Goal: Find specific page/section

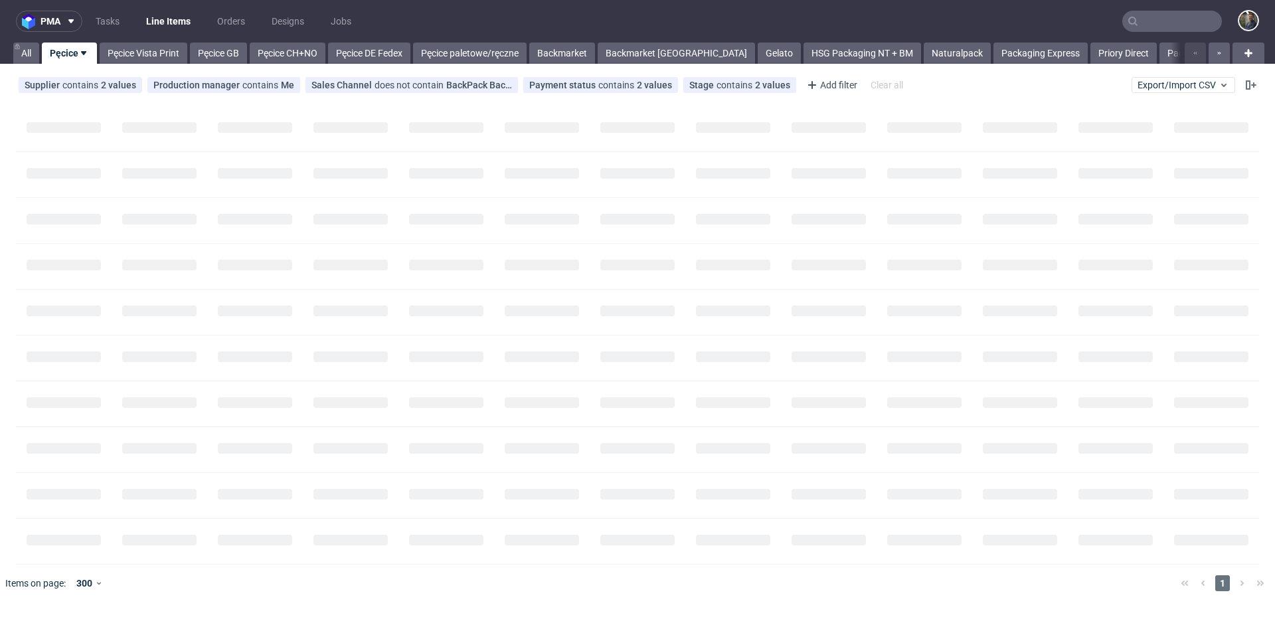
click at [1139, 25] on input "text" at bounding box center [1172, 21] width 100 height 21
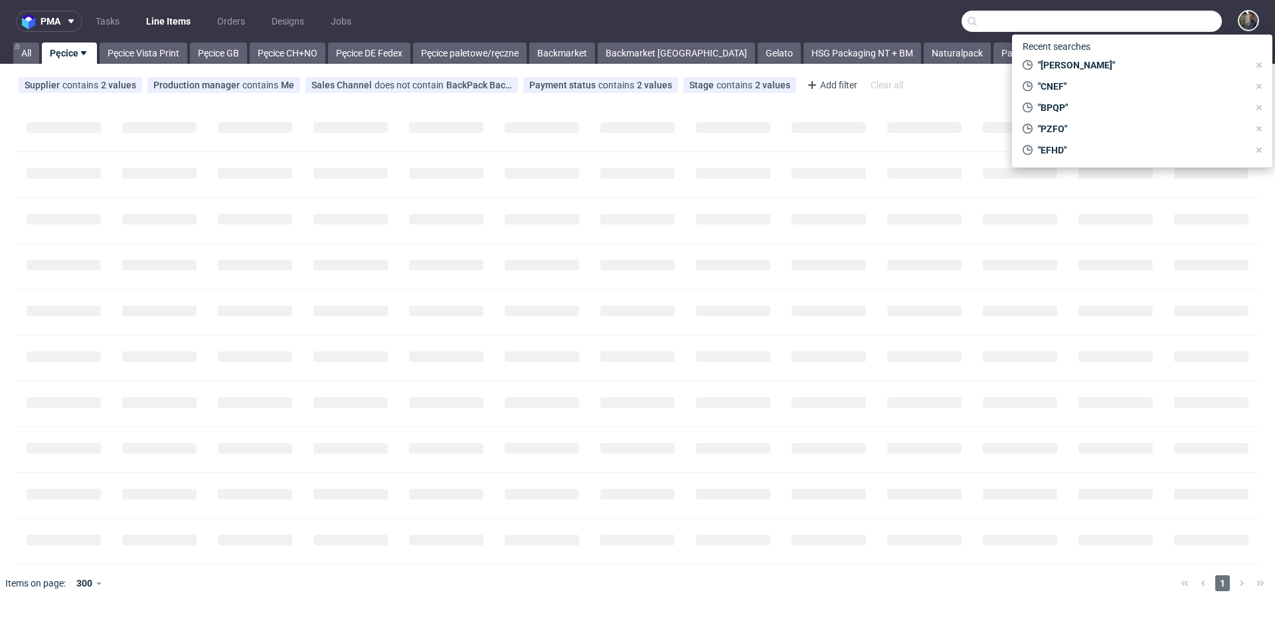
paste input "MBVL"
type input "MBVL"
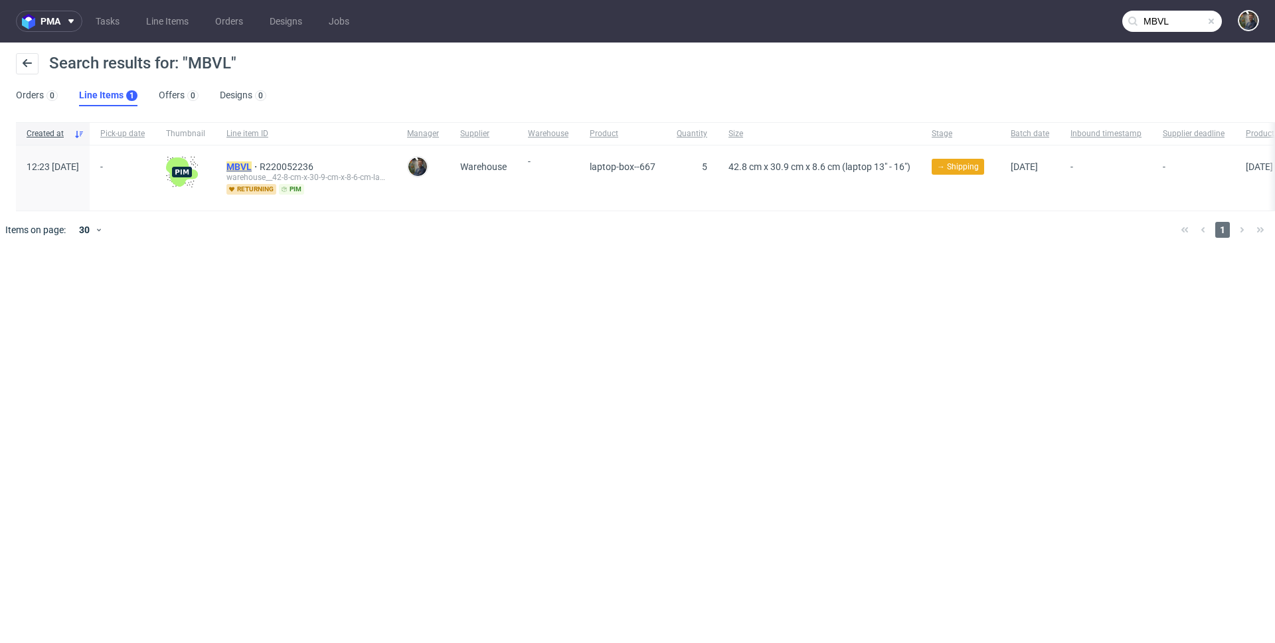
click at [252, 163] on mark "MBVL" at bounding box center [238, 166] width 25 height 11
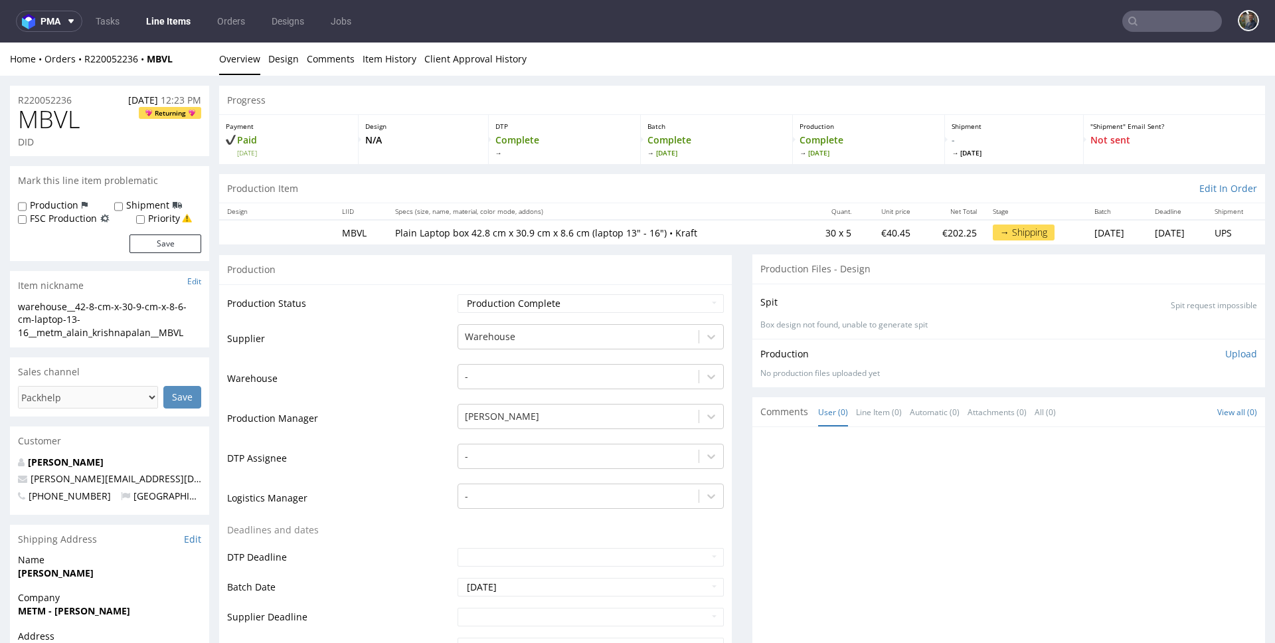
click at [68, 116] on span "MBVL" at bounding box center [49, 119] width 62 height 27
copy span "MBVL"
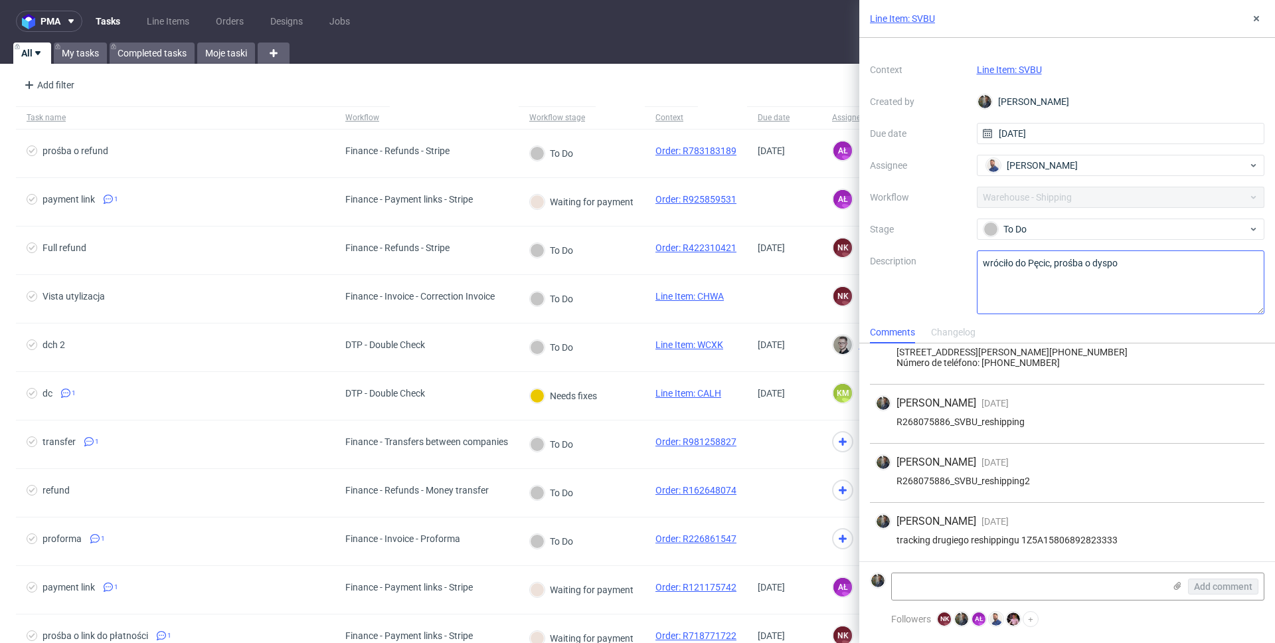
scroll to position [31, 0]
